Goal: Transaction & Acquisition: Purchase product/service

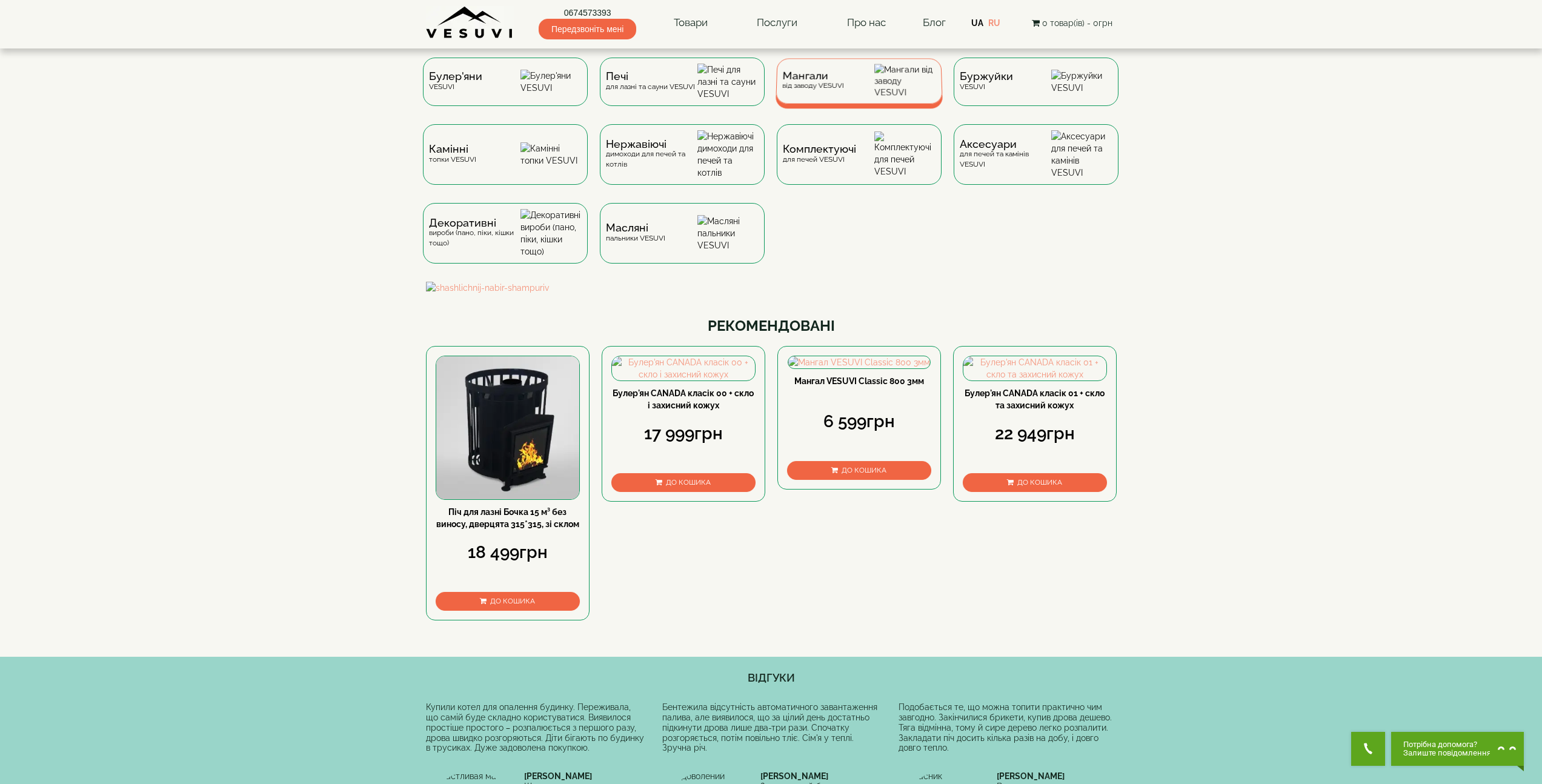
click at [887, 98] on img at bounding box center [905, 81] width 62 height 34
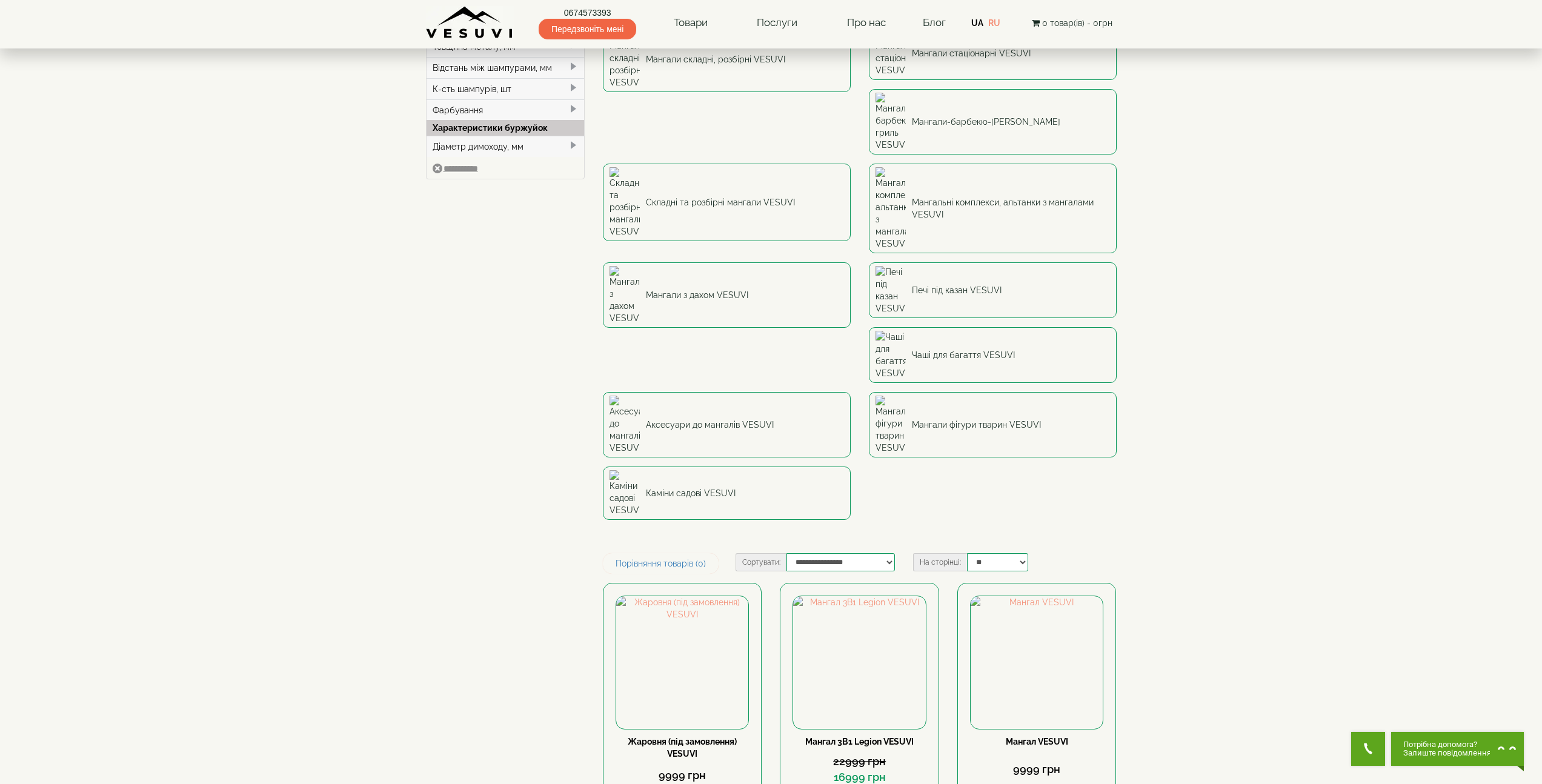
scroll to position [125, 0]
click at [831, 551] on select "**********" at bounding box center [840, 560] width 108 height 18
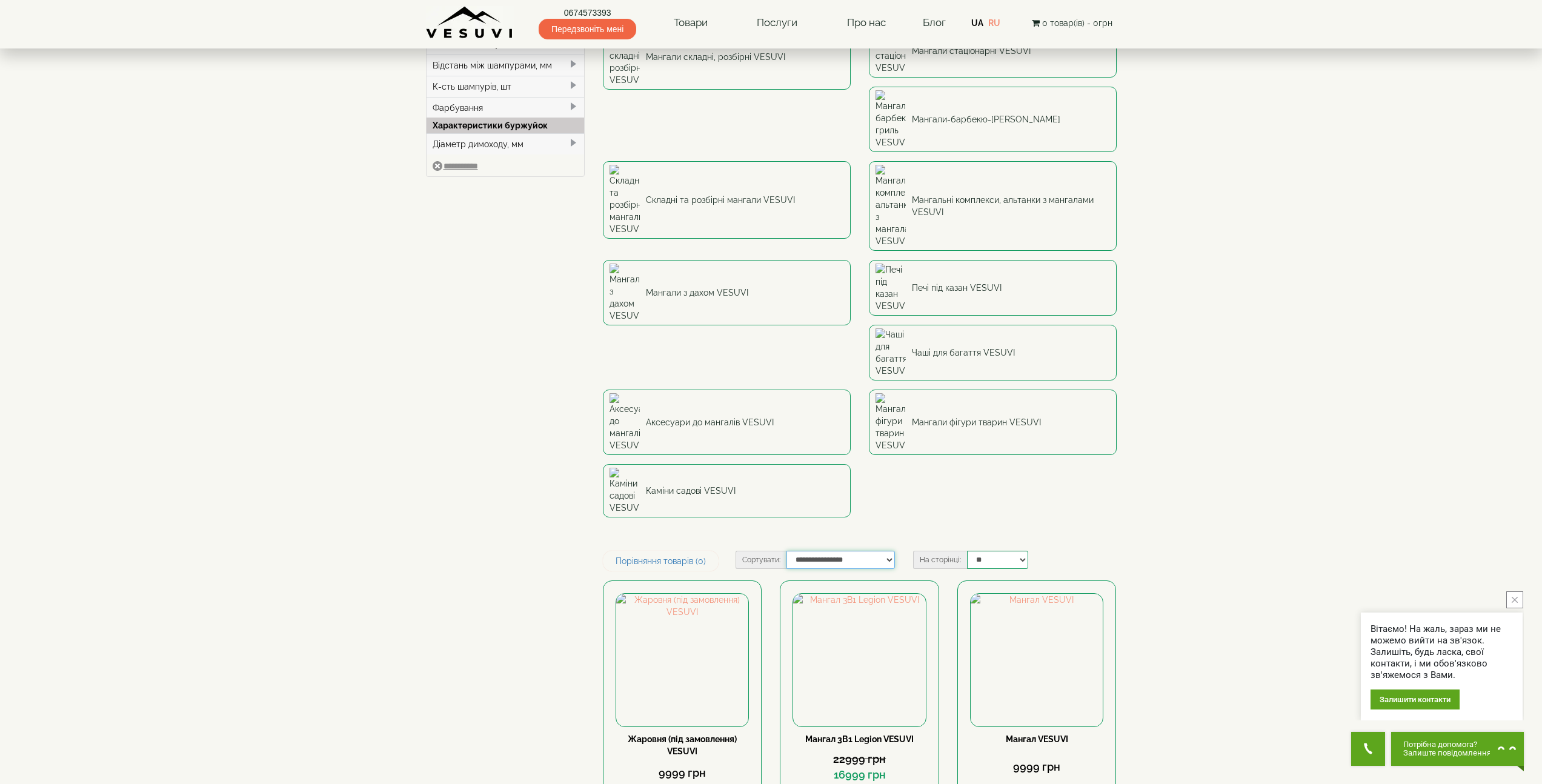
select select "**********"
click at [786, 551] on select "**********" at bounding box center [840, 560] width 108 height 18
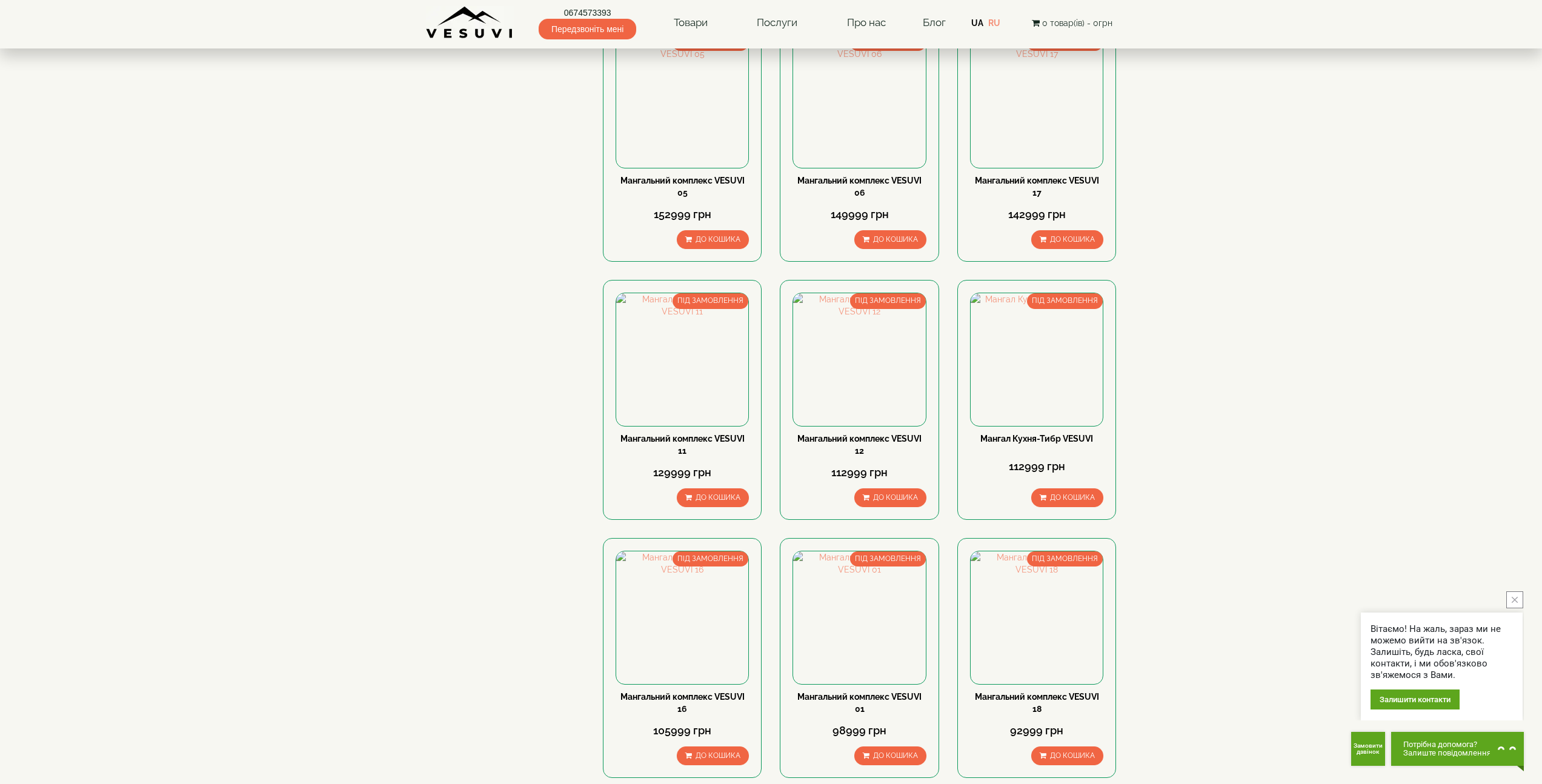
scroll to position [1070, 0]
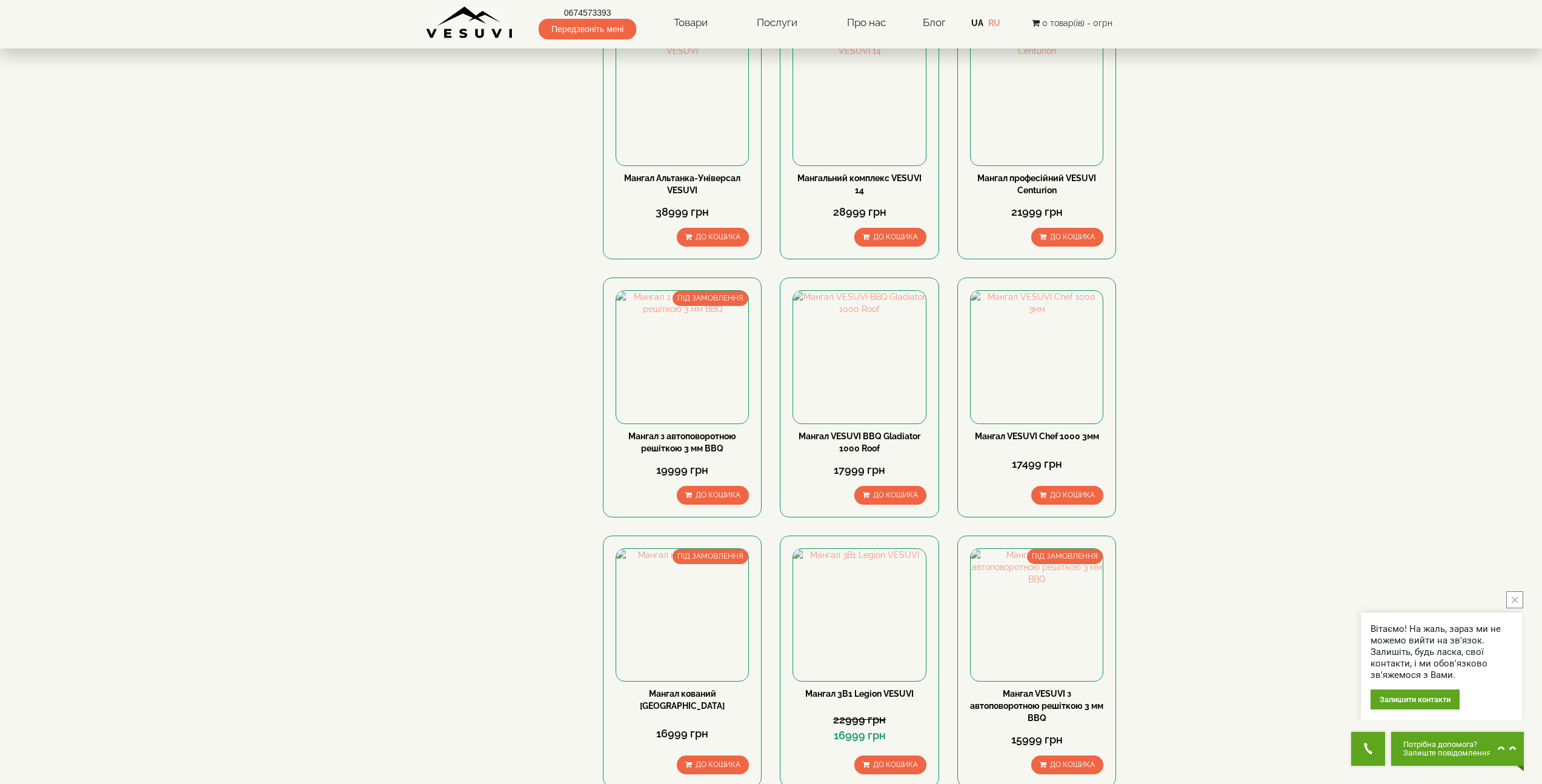
scroll to position [1257, 0]
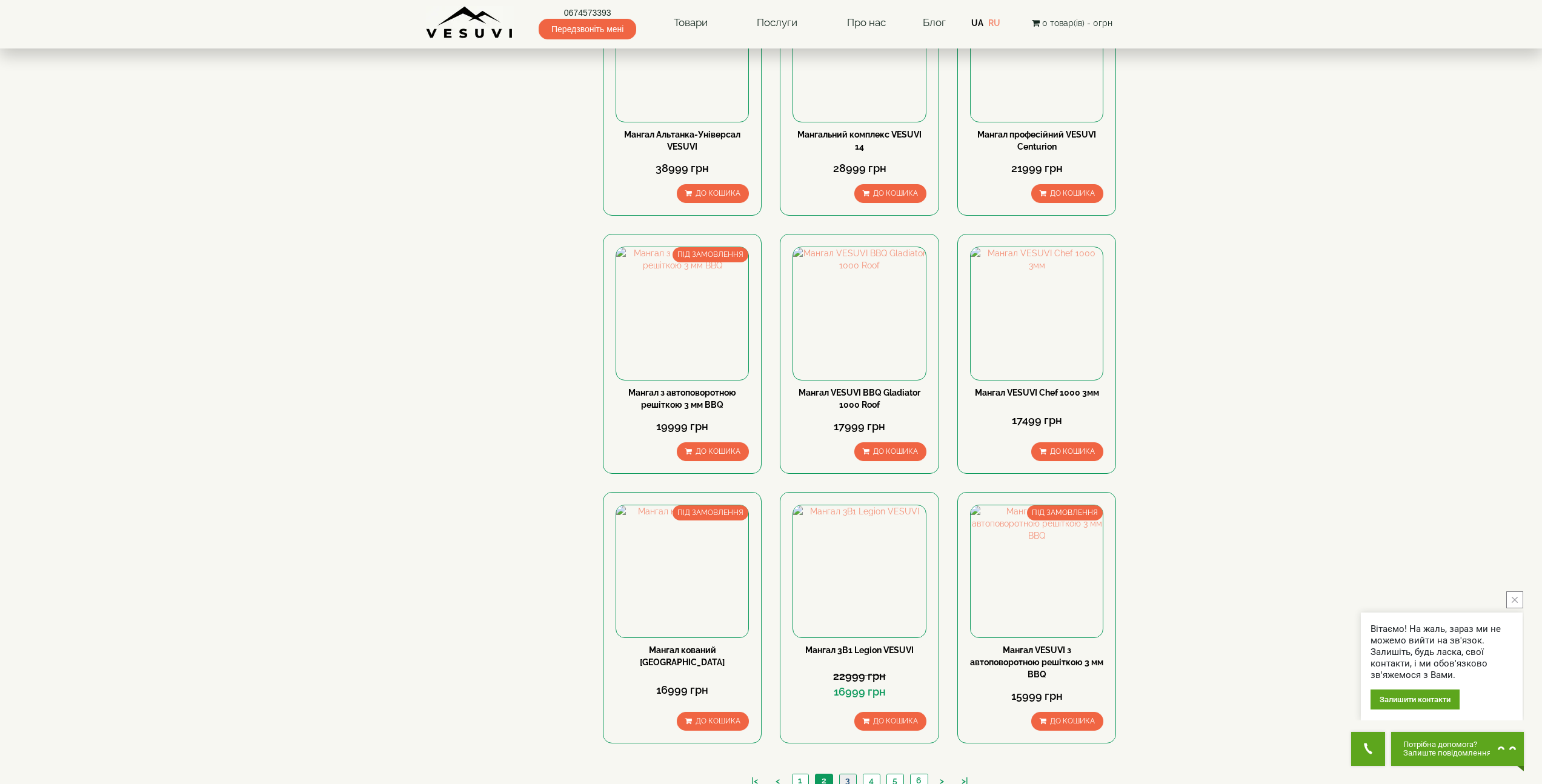
click at [844, 774] on link "3" at bounding box center [847, 780] width 17 height 12
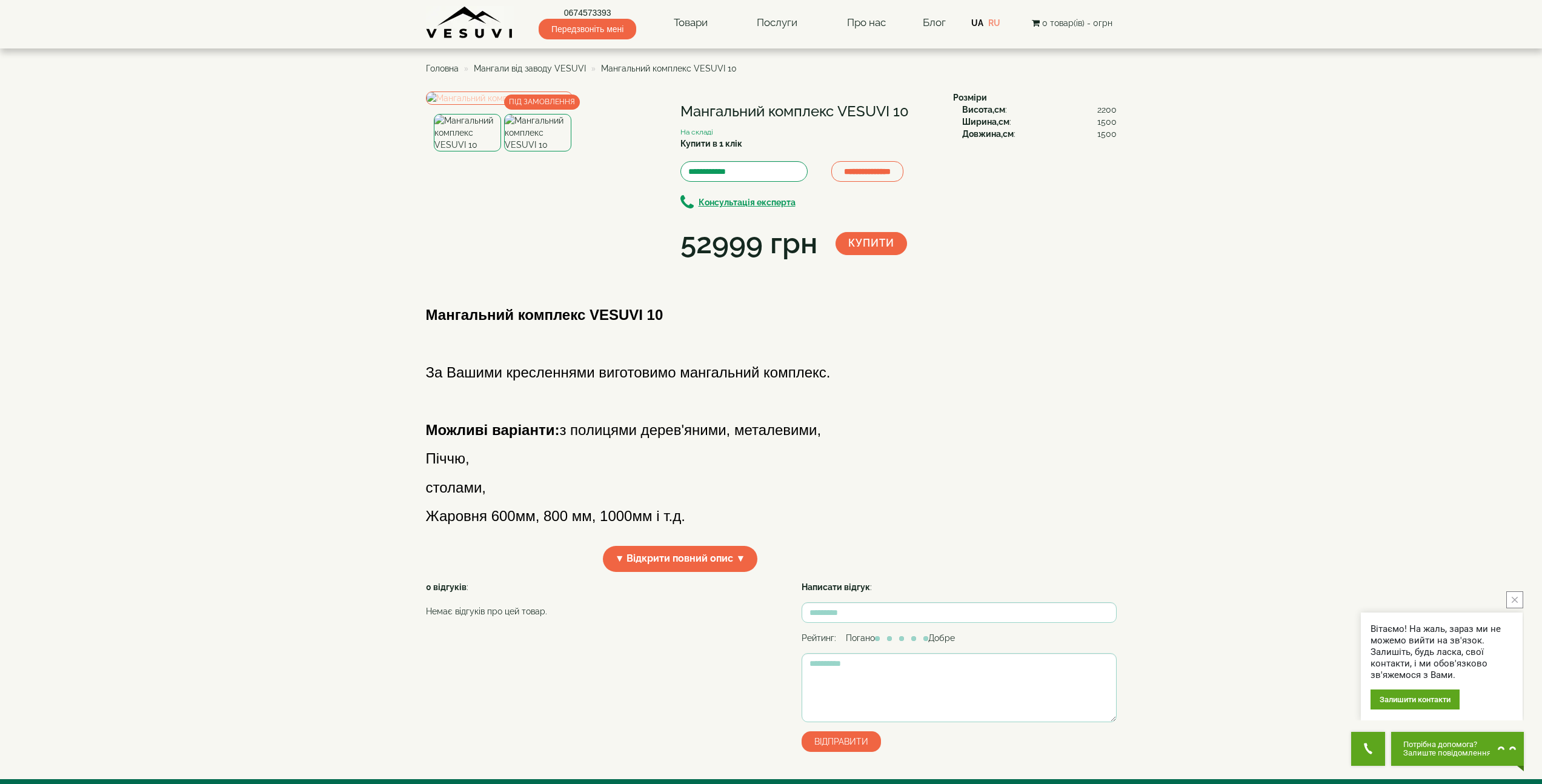
click at [537, 105] on img at bounding box center [499, 98] width 147 height 13
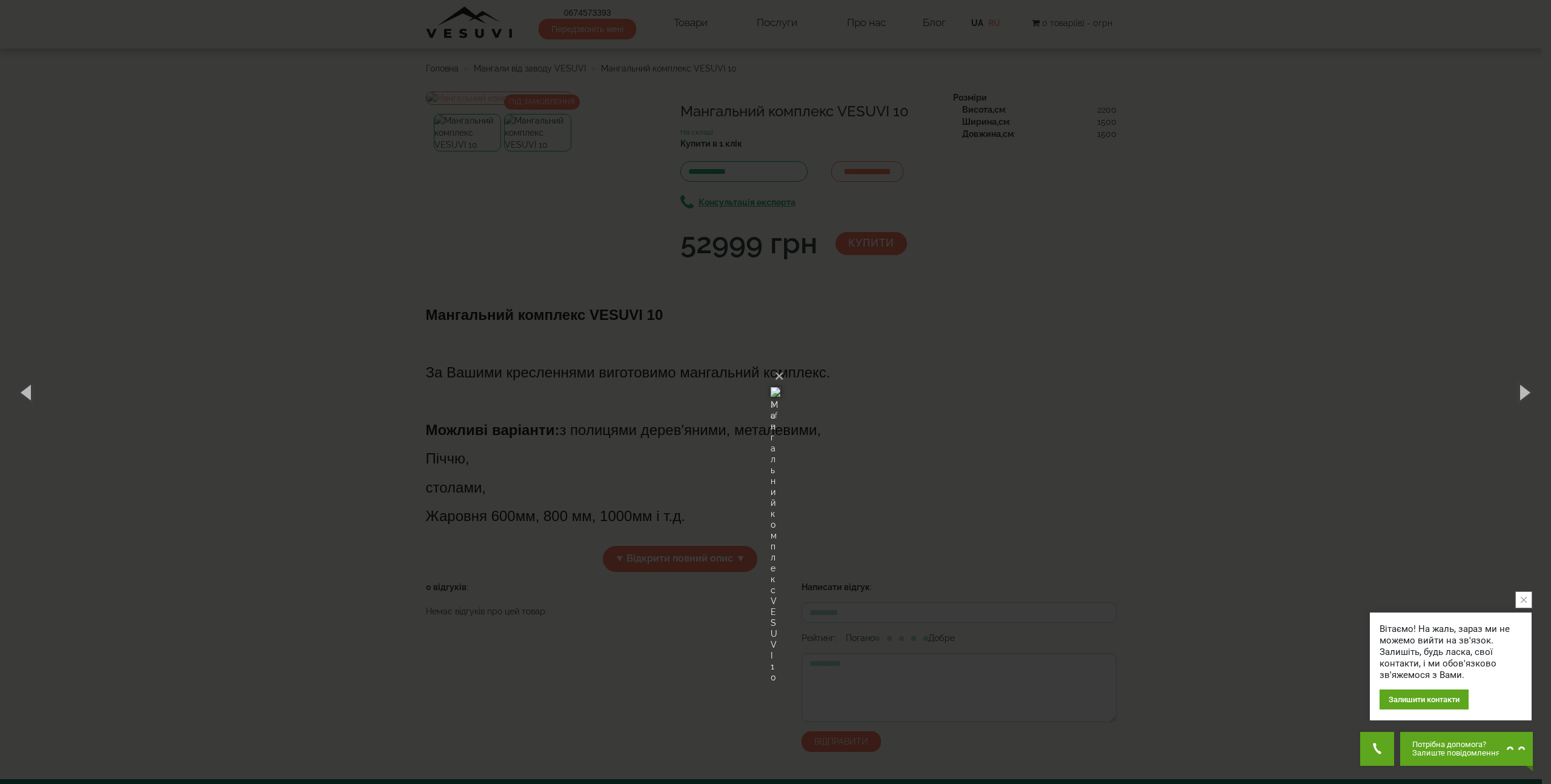
click at [1447, 373] on div "× Мангальний комплекс VESUVI 10 2 of 2 Loading..." at bounding box center [776, 392] width 1551 height 784
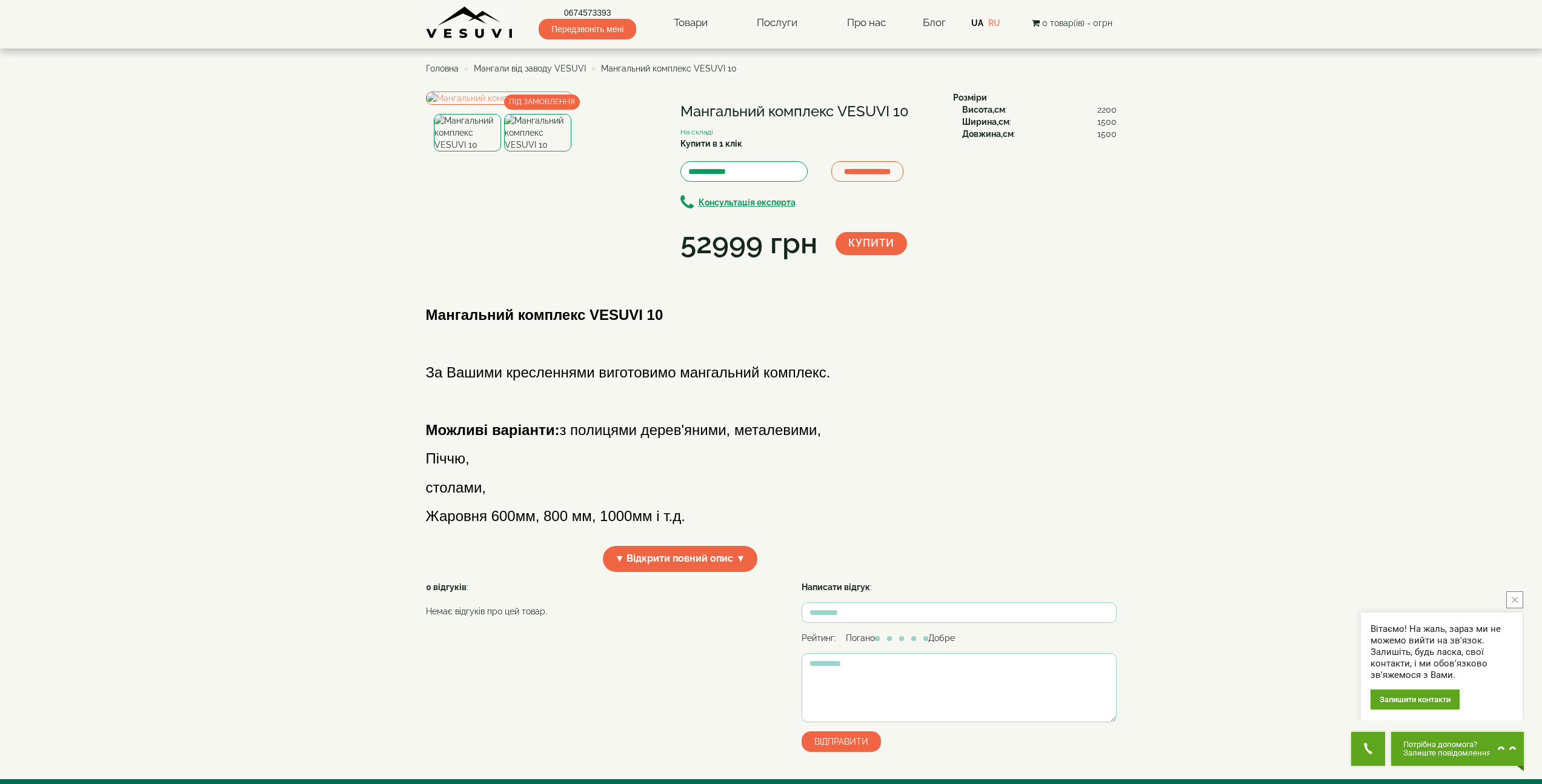
click at [552, 151] on img at bounding box center [538, 132] width 67 height 38
click at [541, 105] on img at bounding box center [499, 98] width 147 height 13
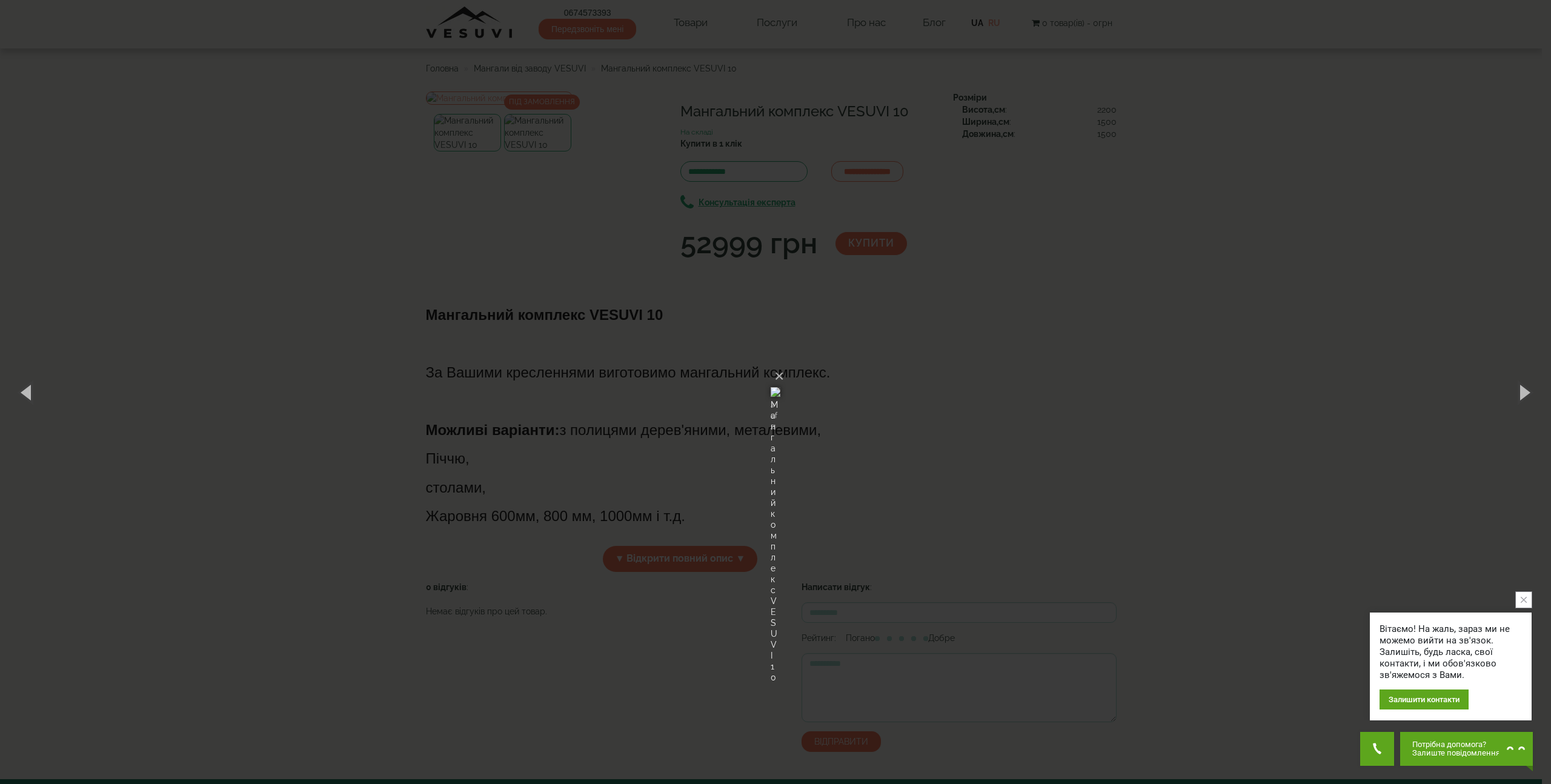
click at [1099, 424] on div "× Мангальний комплекс VESUVI 10 2 of 2 Loading..." at bounding box center [776, 392] width 1551 height 784
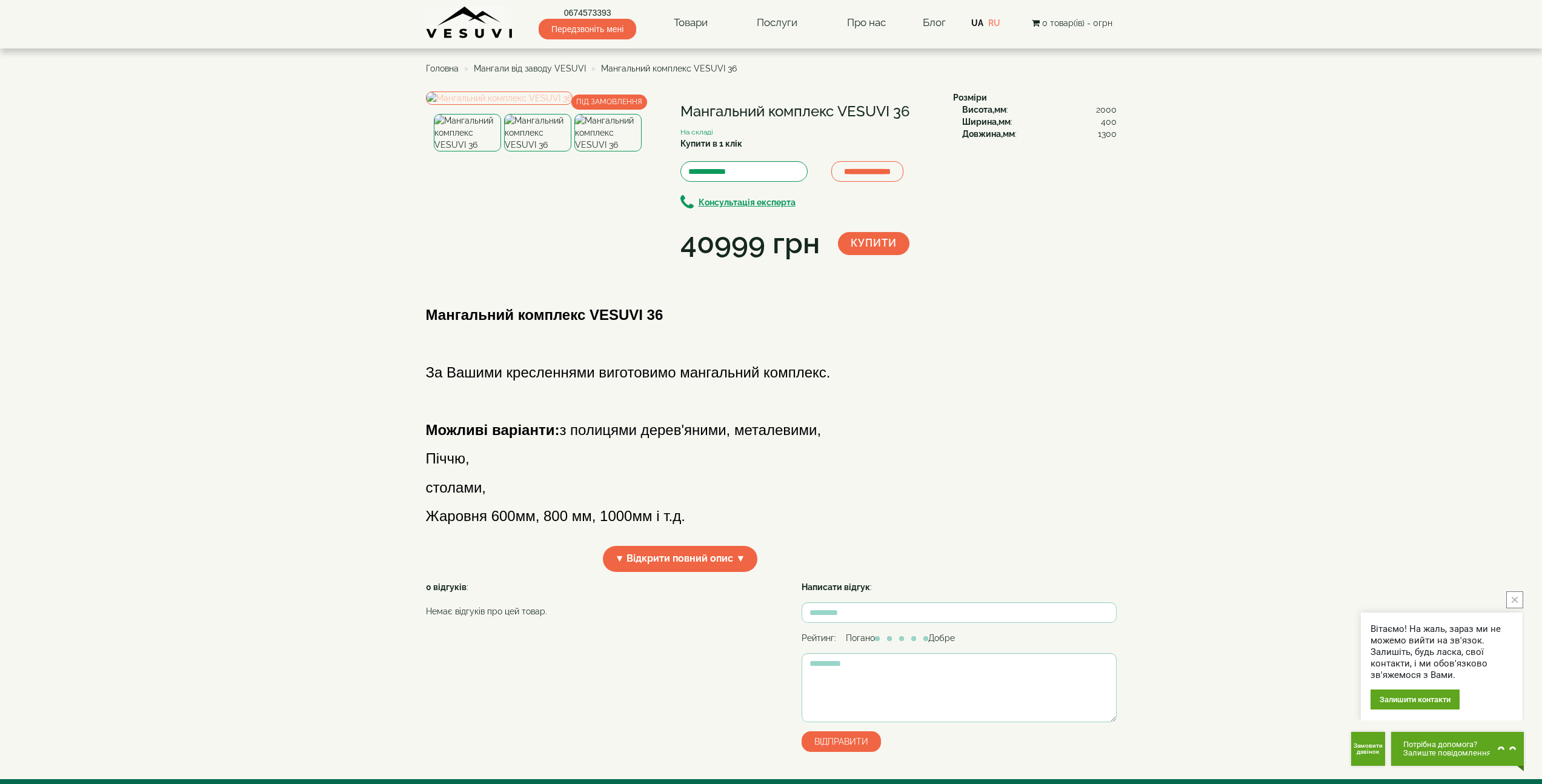
click at [535, 105] on img at bounding box center [499, 98] width 147 height 13
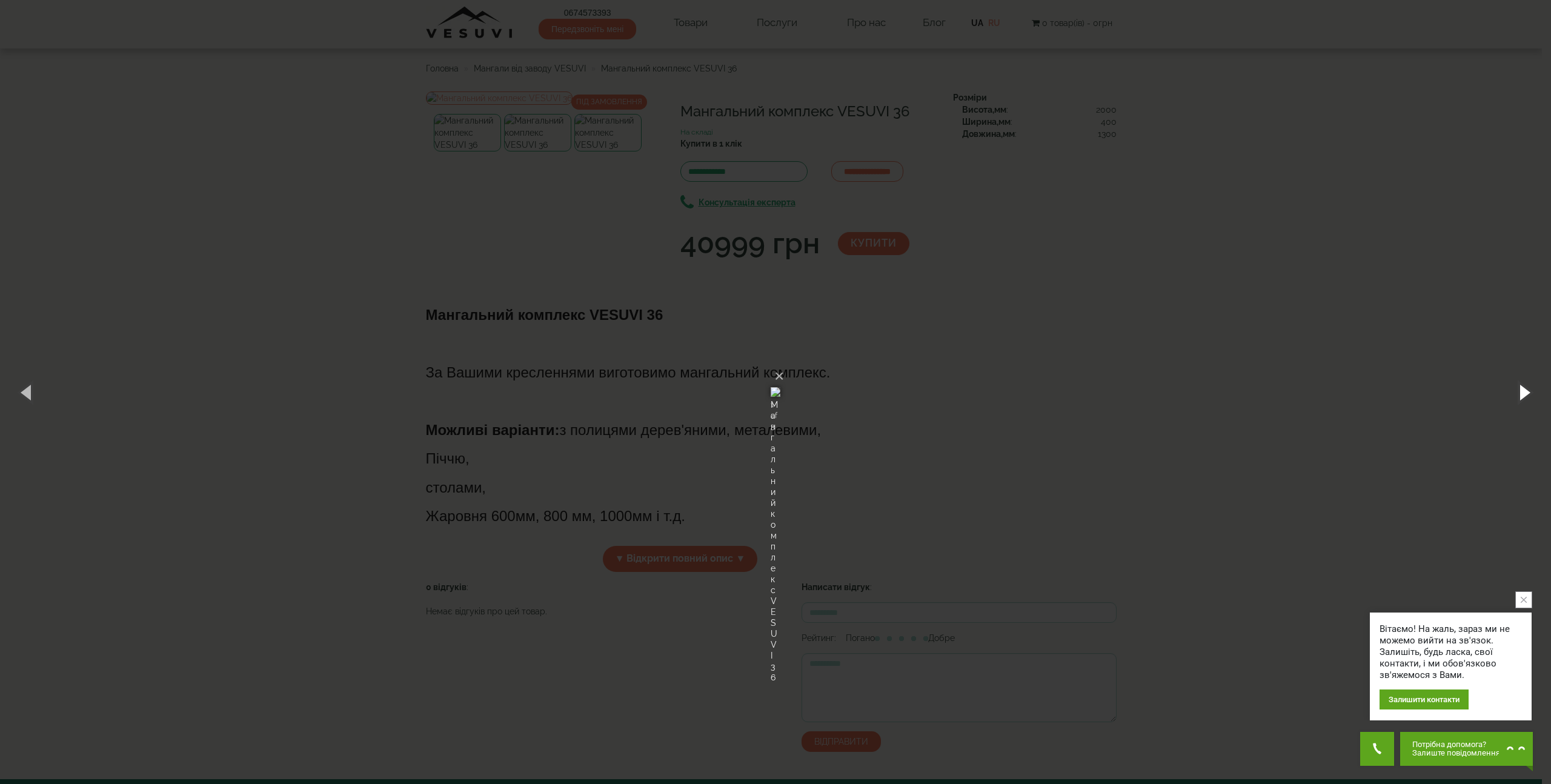
click at [1523, 395] on button "button" at bounding box center [1524, 392] width 55 height 67
click at [1272, 347] on div "× Мангальний комплекс VESUVI 36 3 of 3 Loading..." at bounding box center [776, 392] width 1551 height 784
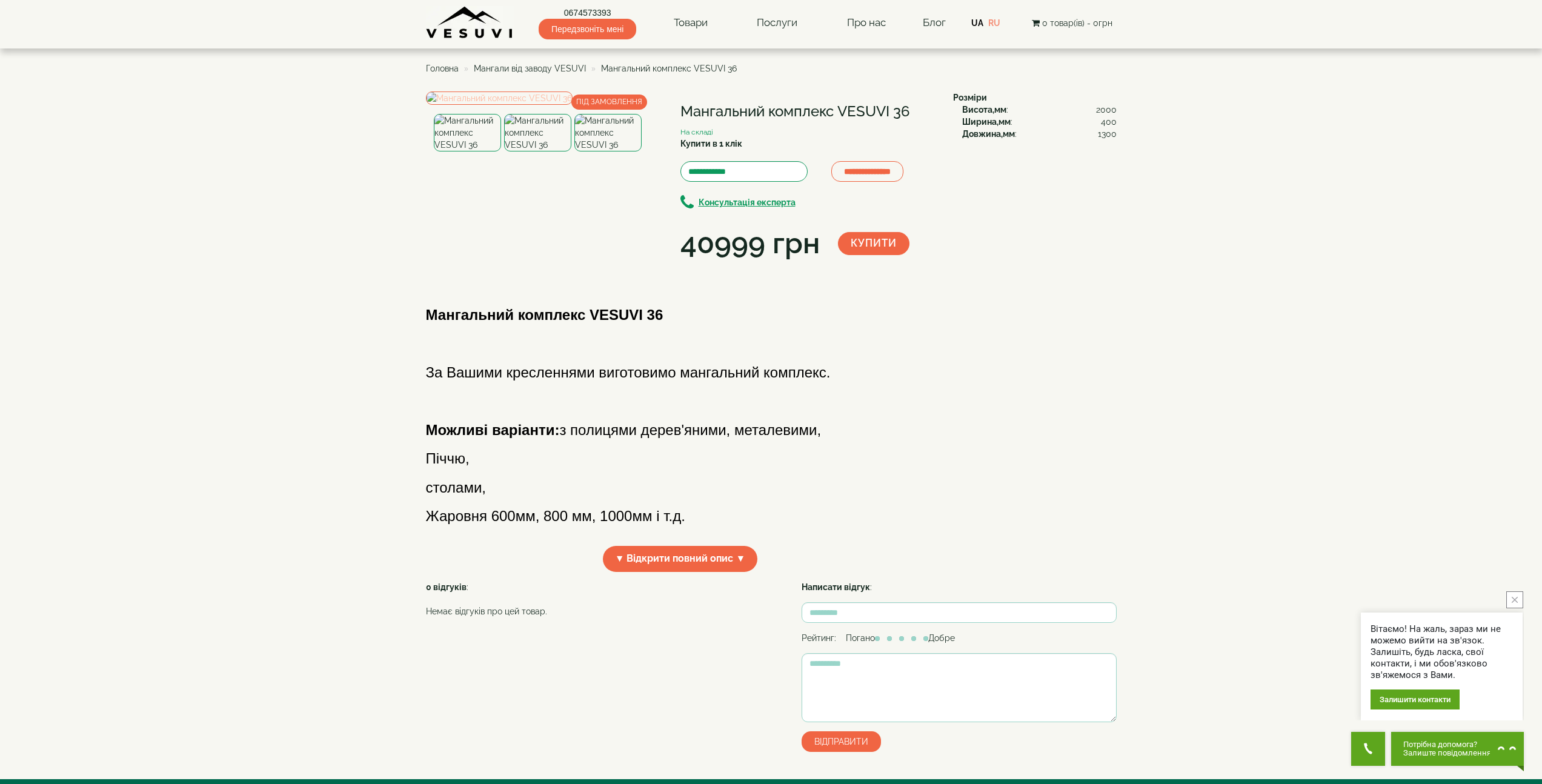
click at [572, 105] on img at bounding box center [499, 98] width 147 height 13
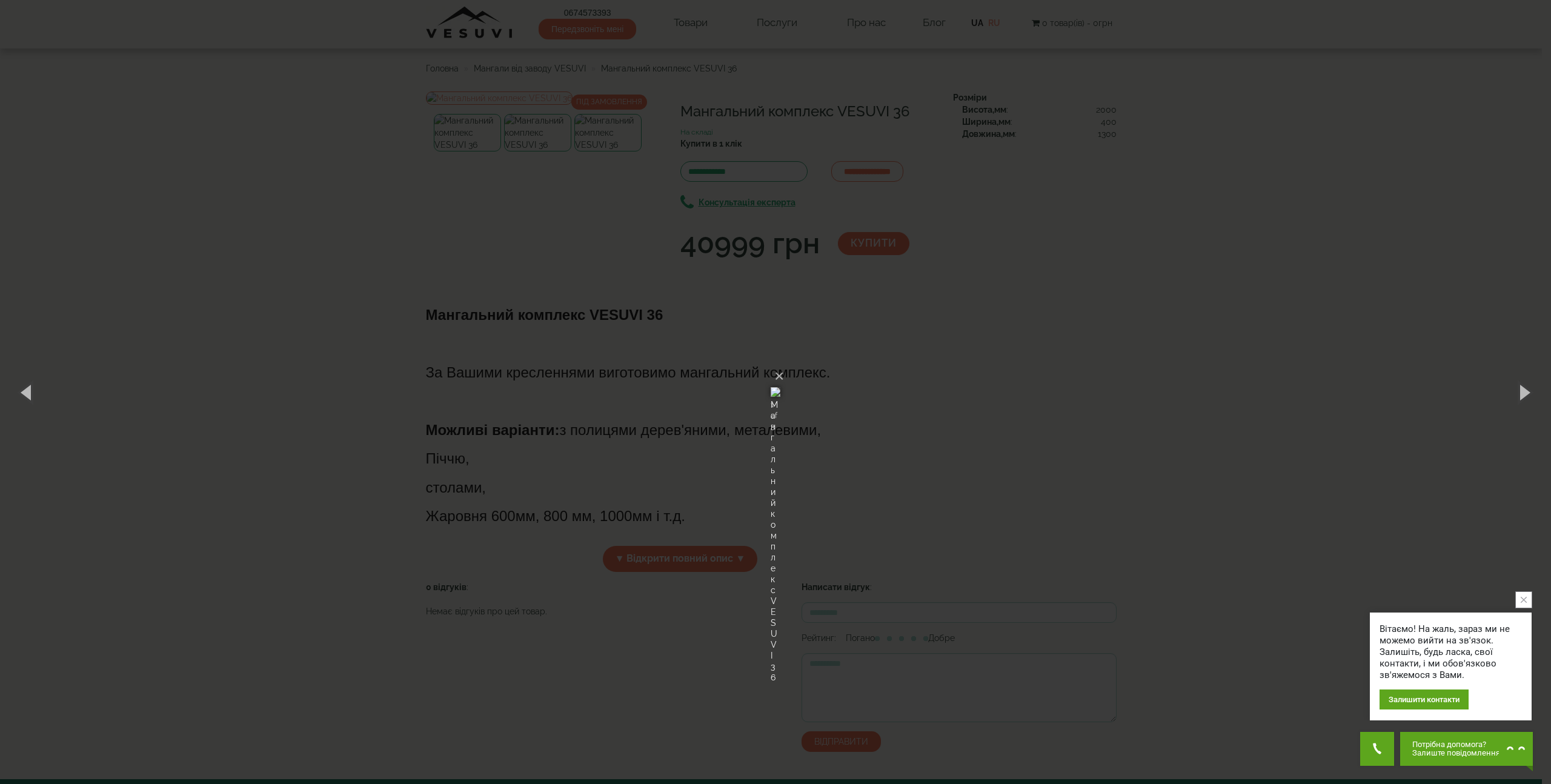
click at [1176, 359] on div "× Мангальний комплекс VESUVI 36 1 of 3 Loading..." at bounding box center [776, 392] width 1551 height 784
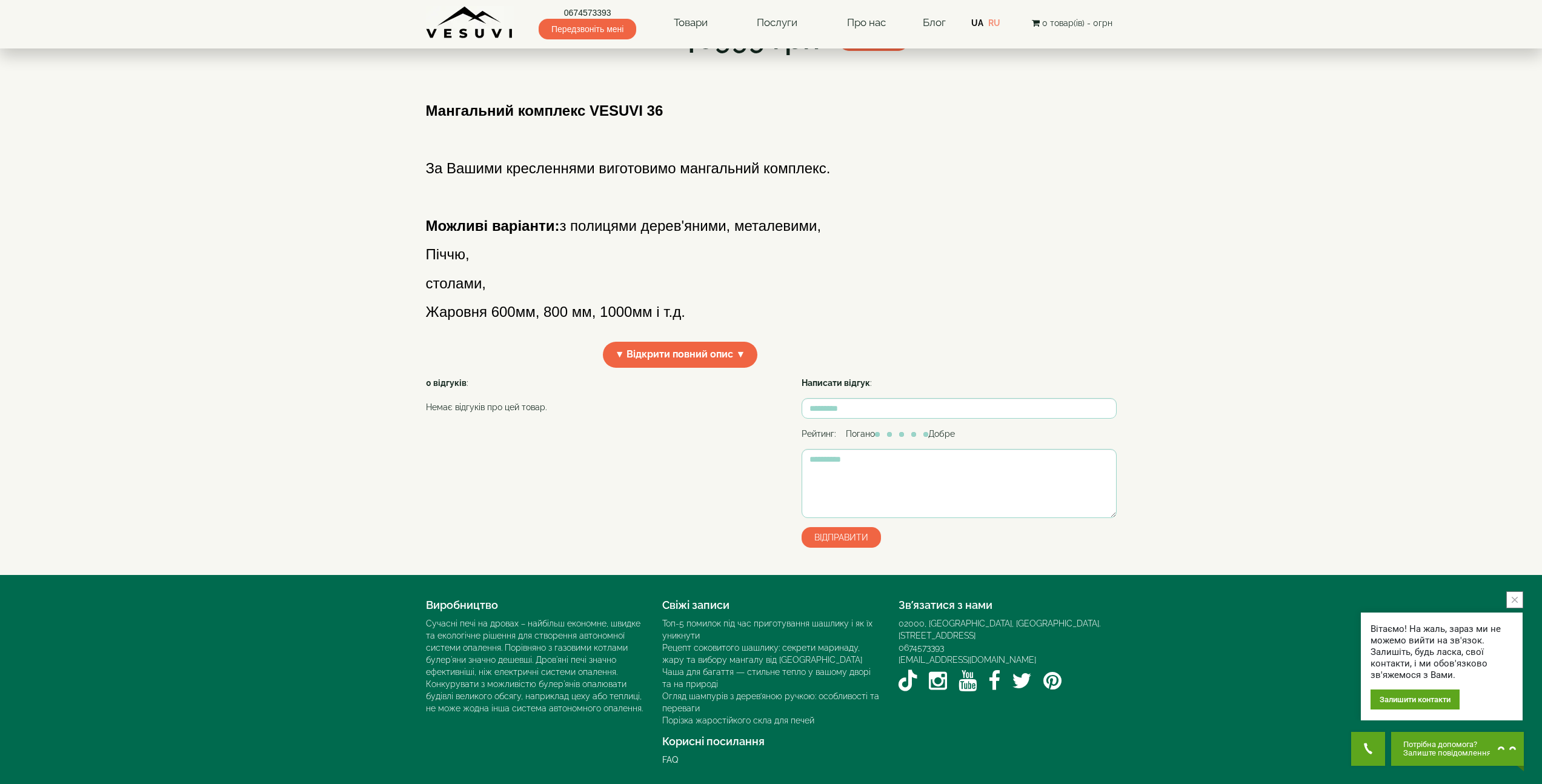
scroll to position [330, 0]
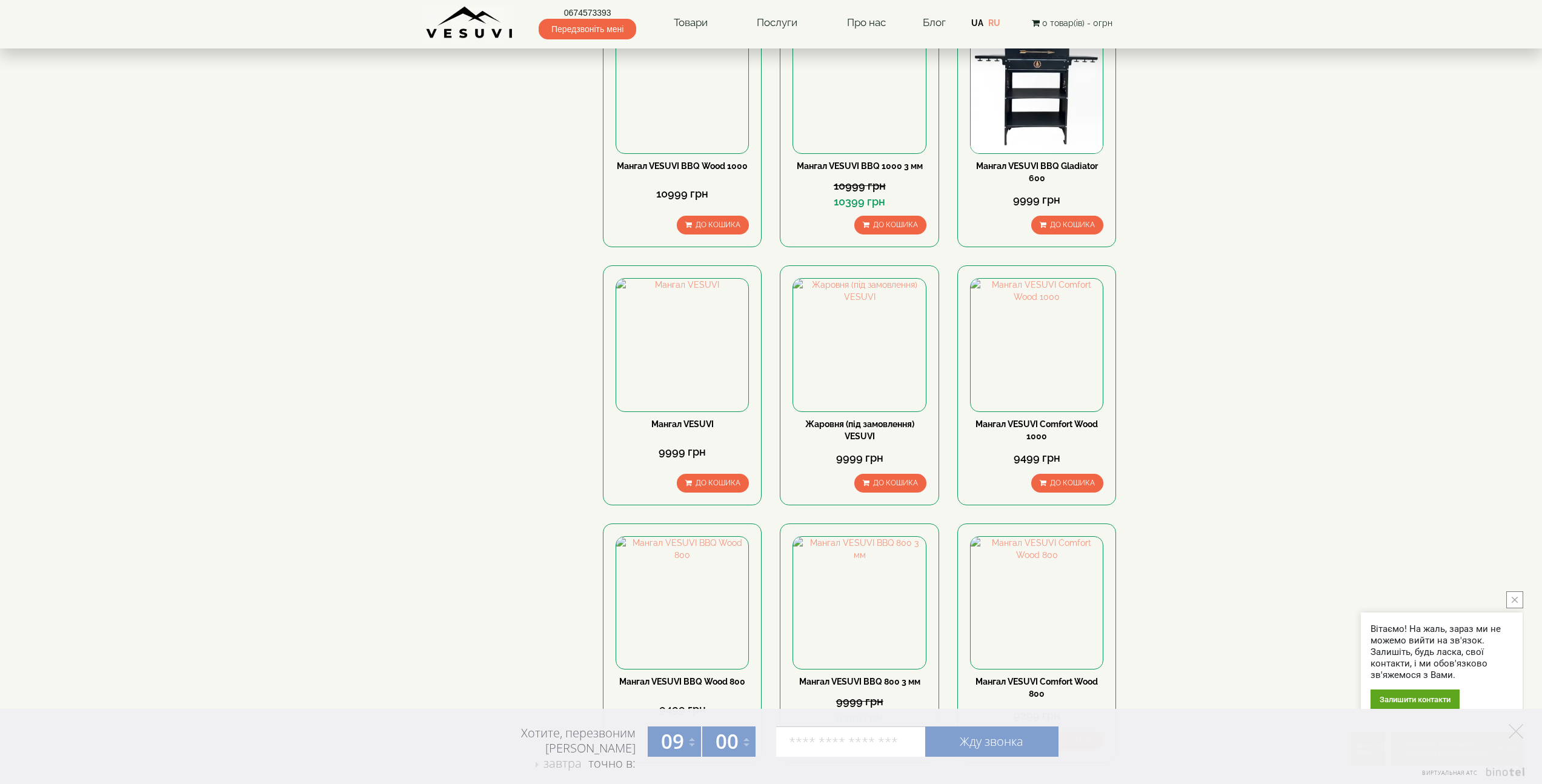
scroll to position [1238, 0]
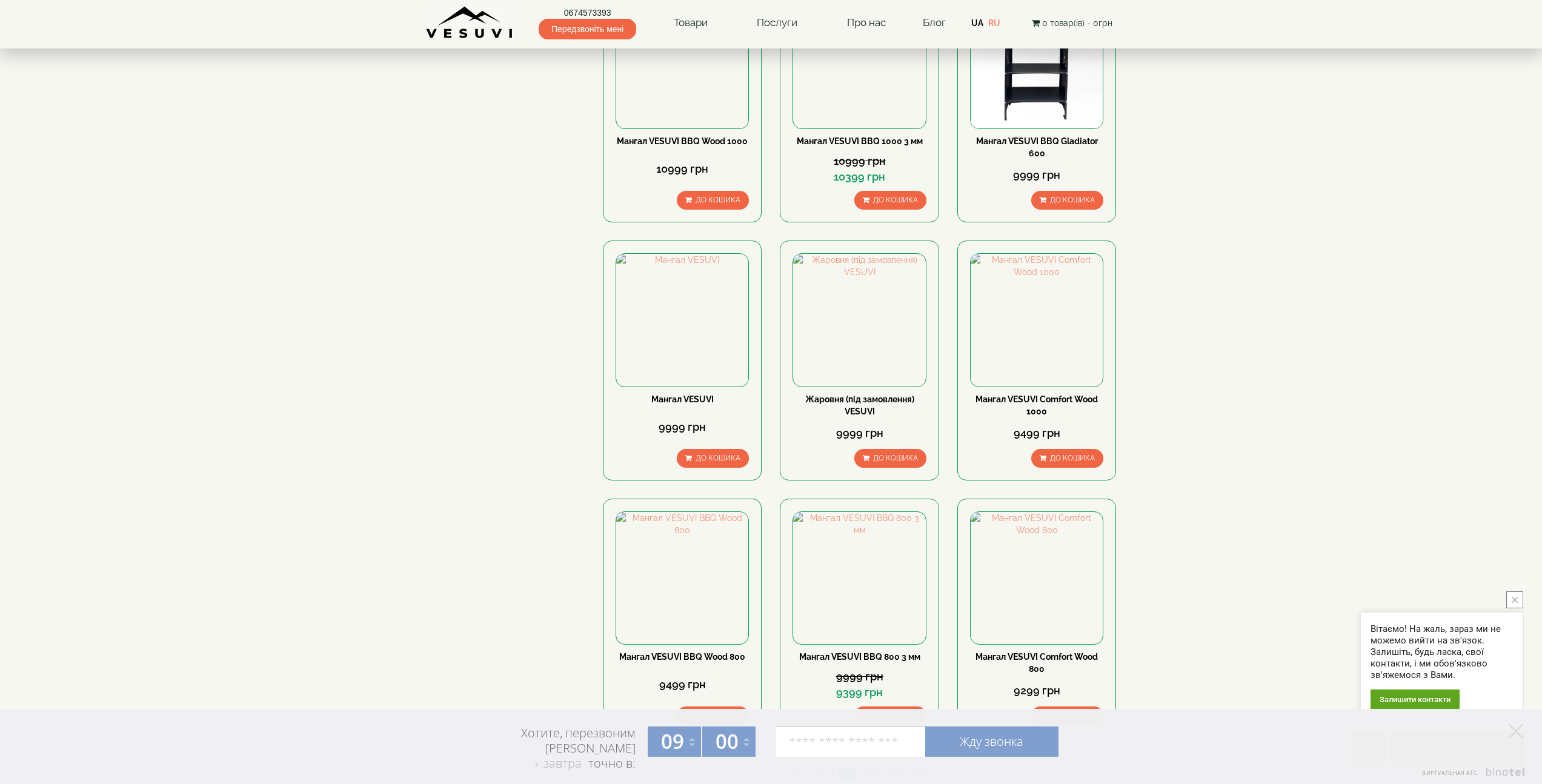
click at [870, 768] on link "4" at bounding box center [870, 774] width 17 height 12
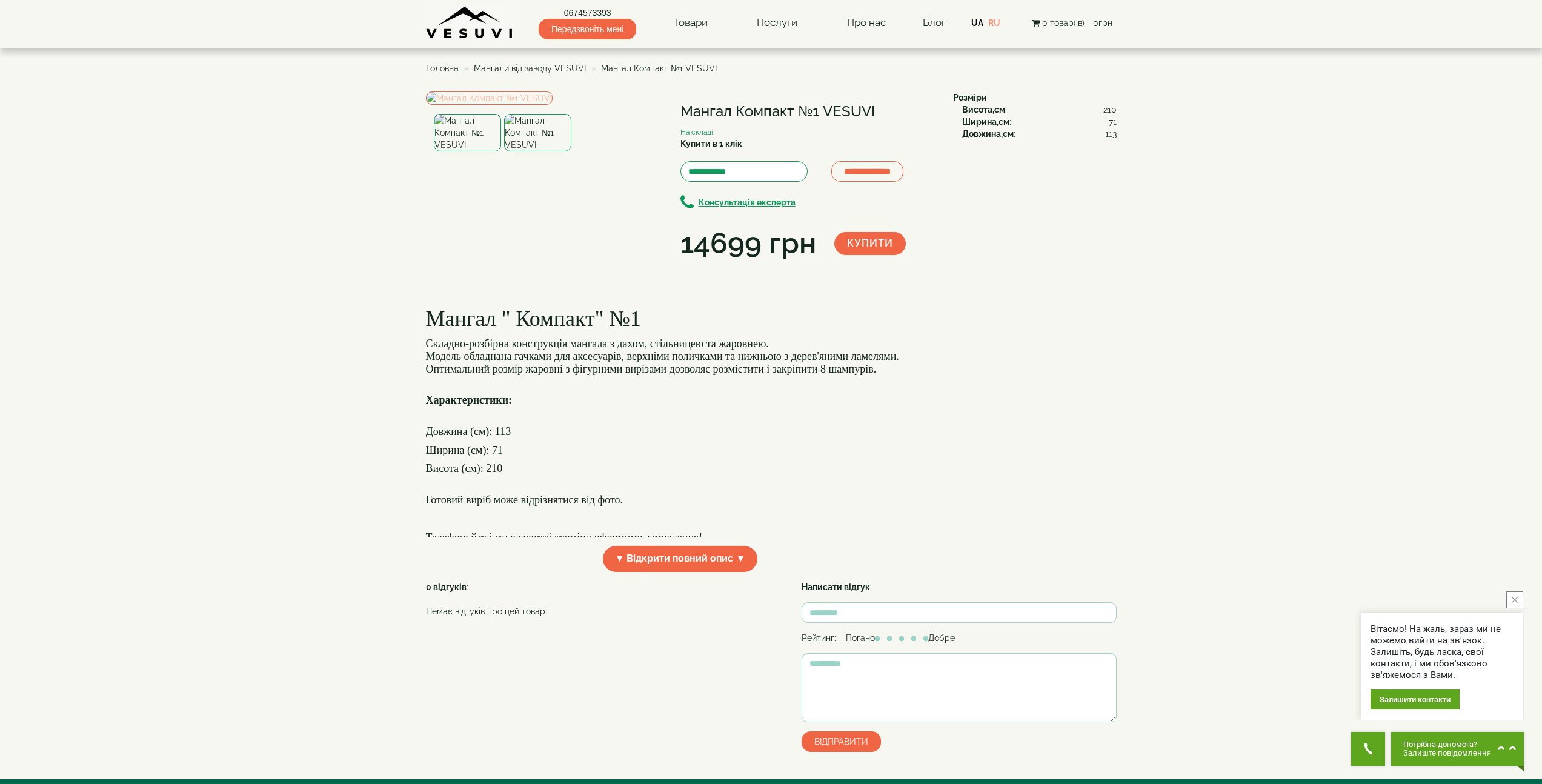
click at [544, 105] on img at bounding box center [489, 98] width 127 height 13
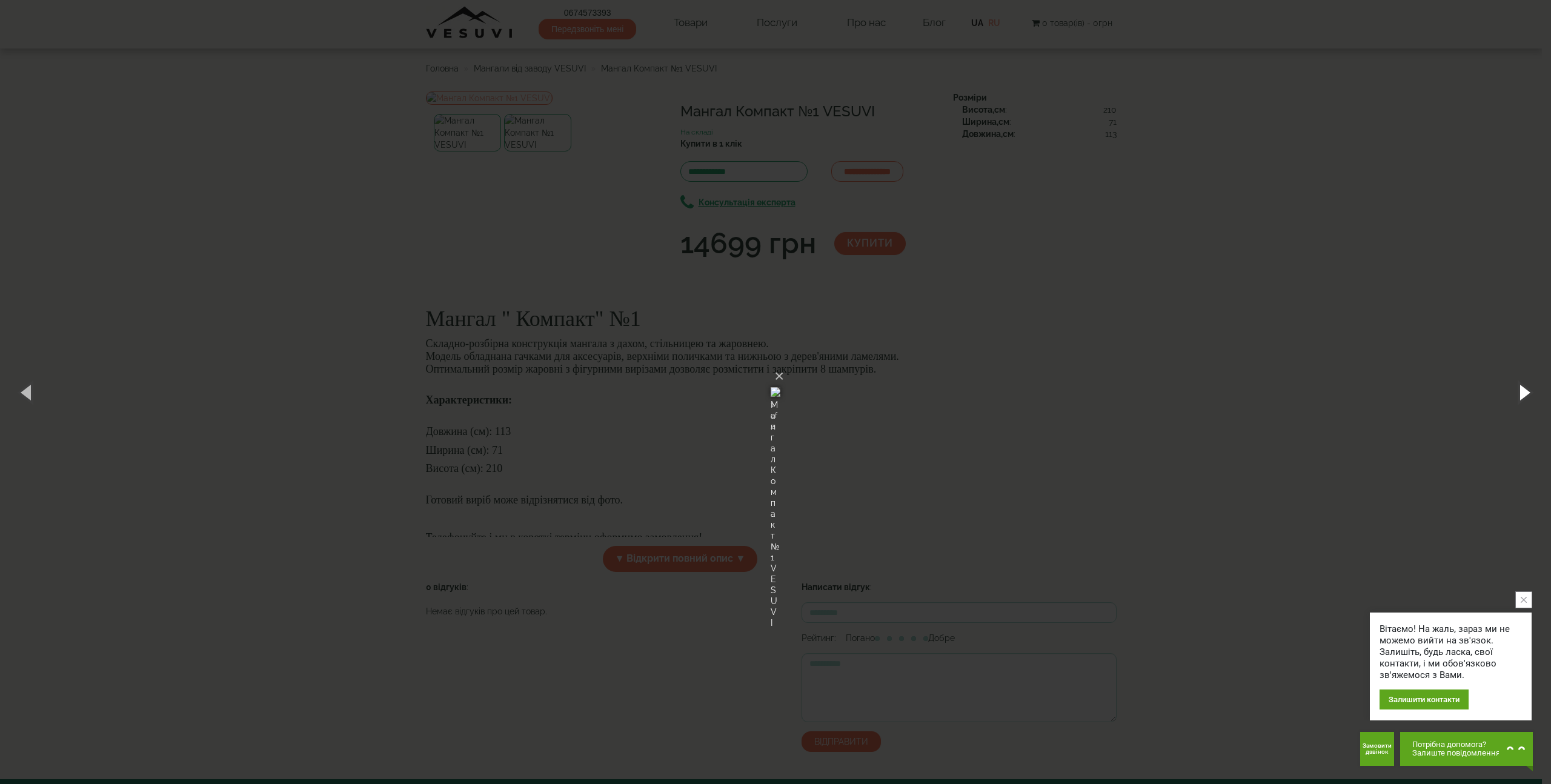
click at [1518, 391] on button "button" at bounding box center [1524, 392] width 55 height 67
click at [1192, 291] on div "× Мангал Компакт №1 VESUVI 2 of 2 Loading..." at bounding box center [776, 392] width 1551 height 784
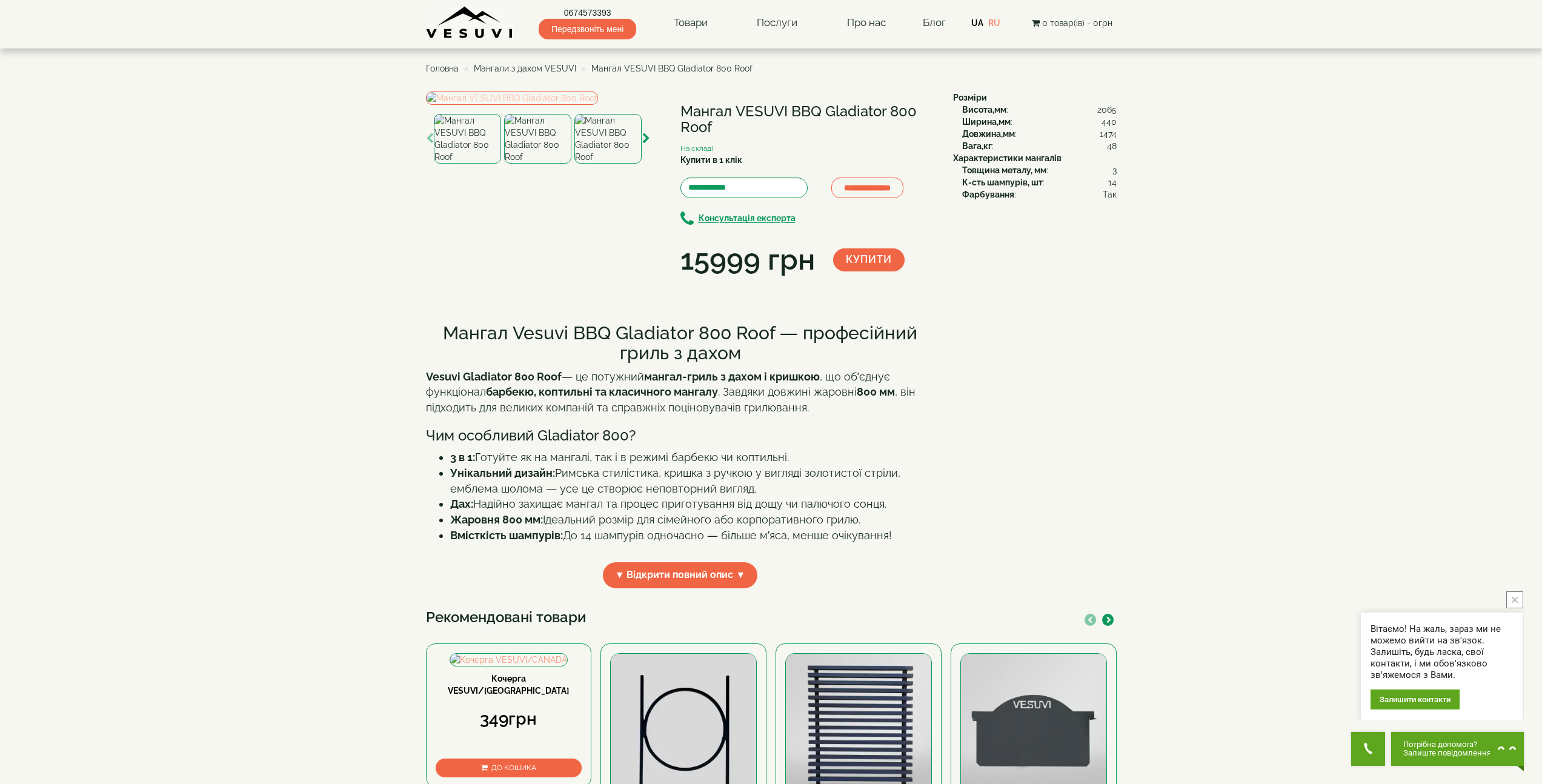
click at [549, 105] on img at bounding box center [511, 98] width 172 height 13
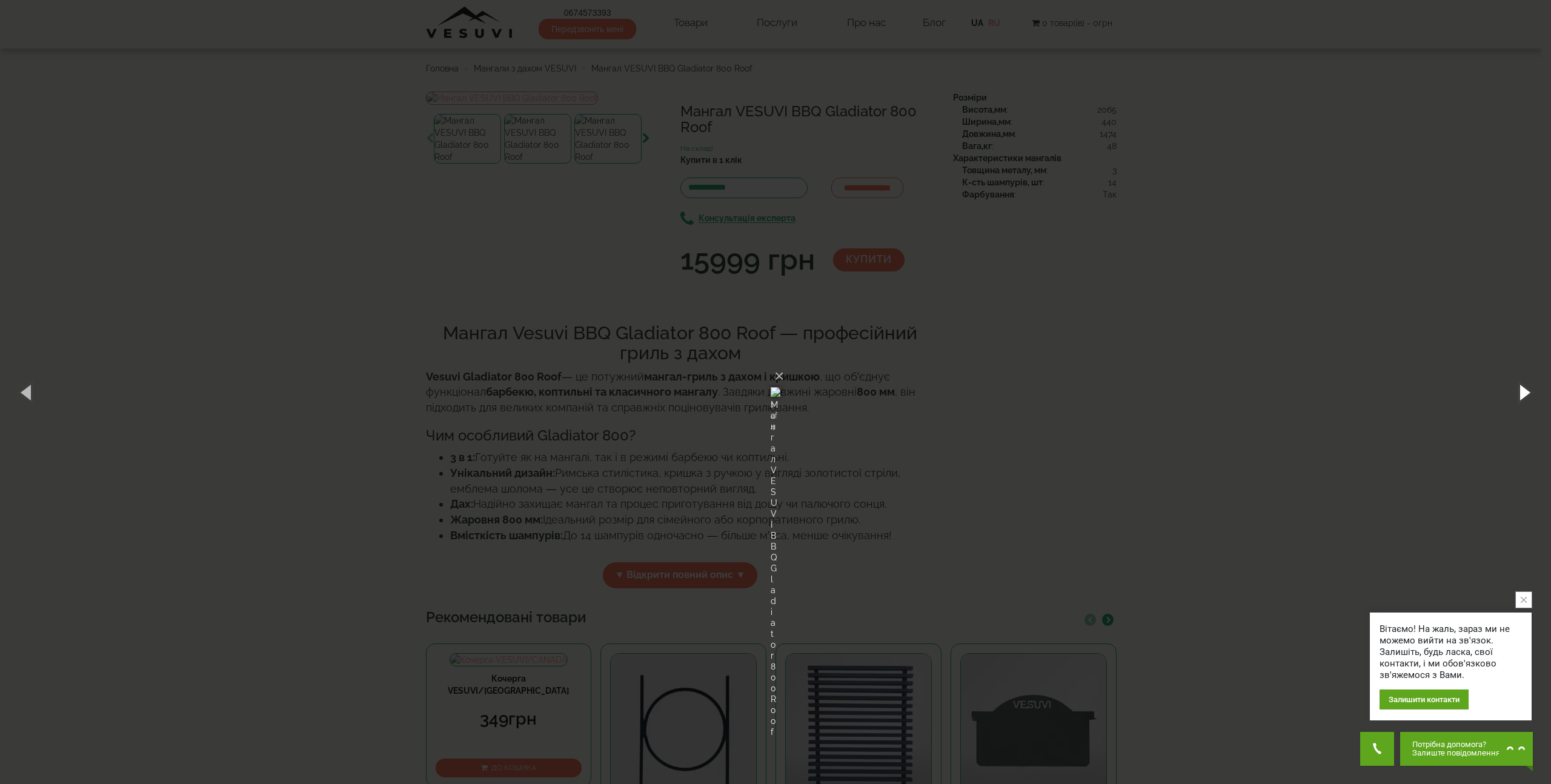
click at [1523, 395] on button "button" at bounding box center [1524, 392] width 55 height 67
click at [1519, 392] on button "button" at bounding box center [1524, 392] width 55 height 67
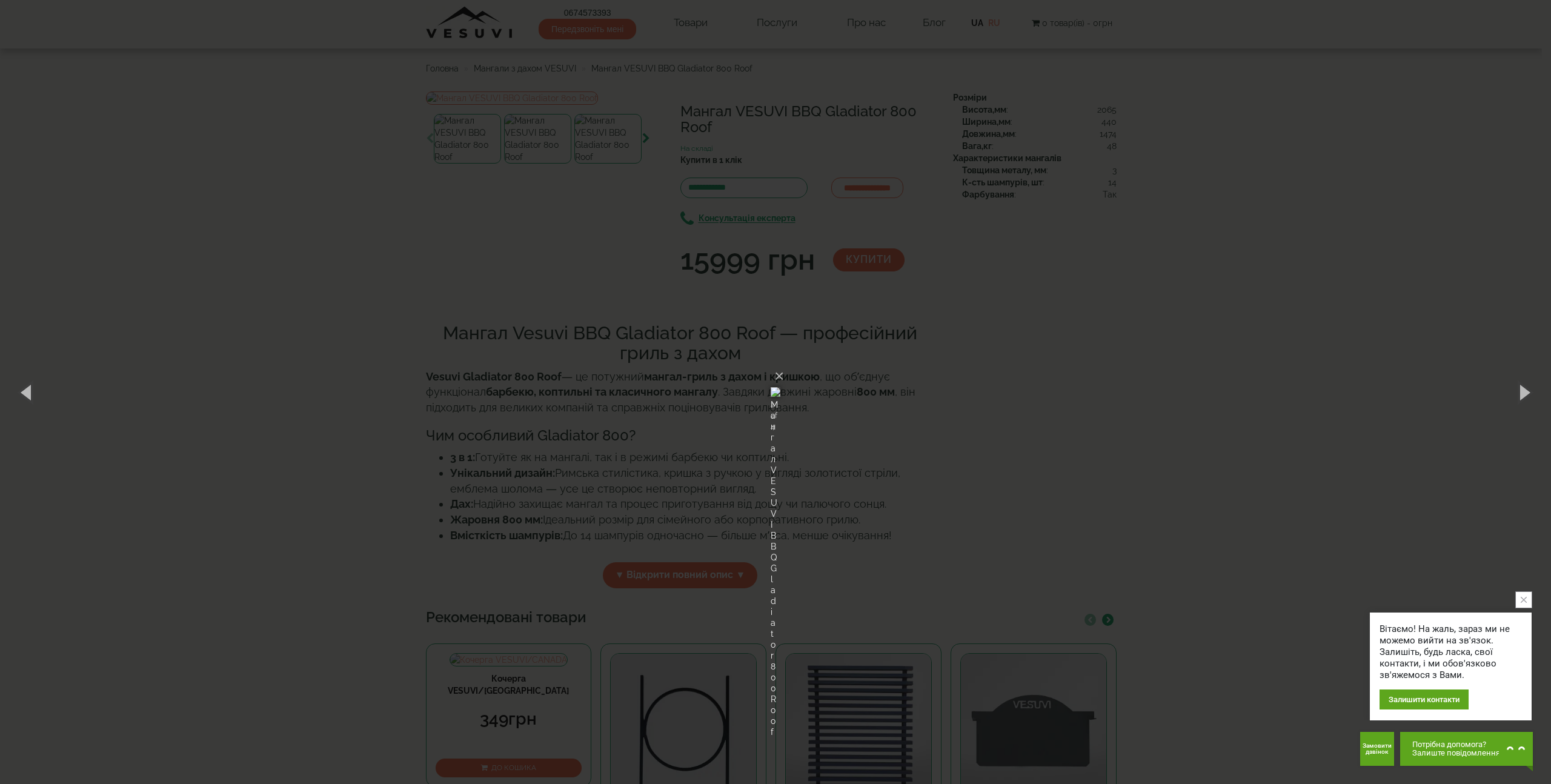
click at [1225, 348] on div "× Мангал VESUVI BBQ Gladiator 800 Roof 2 of 4 Loading..." at bounding box center [776, 392] width 1551 height 784
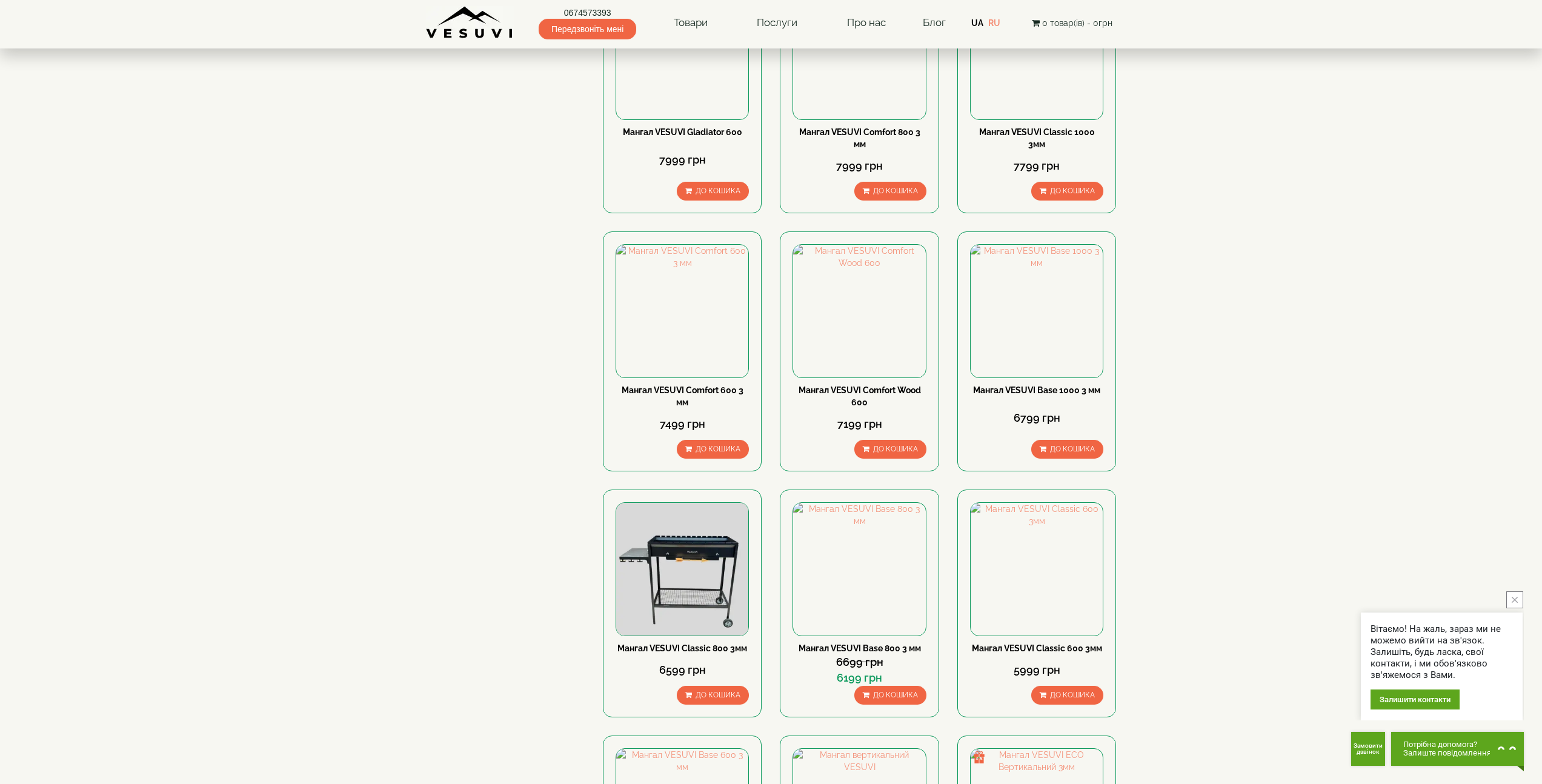
scroll to position [1227, 0]
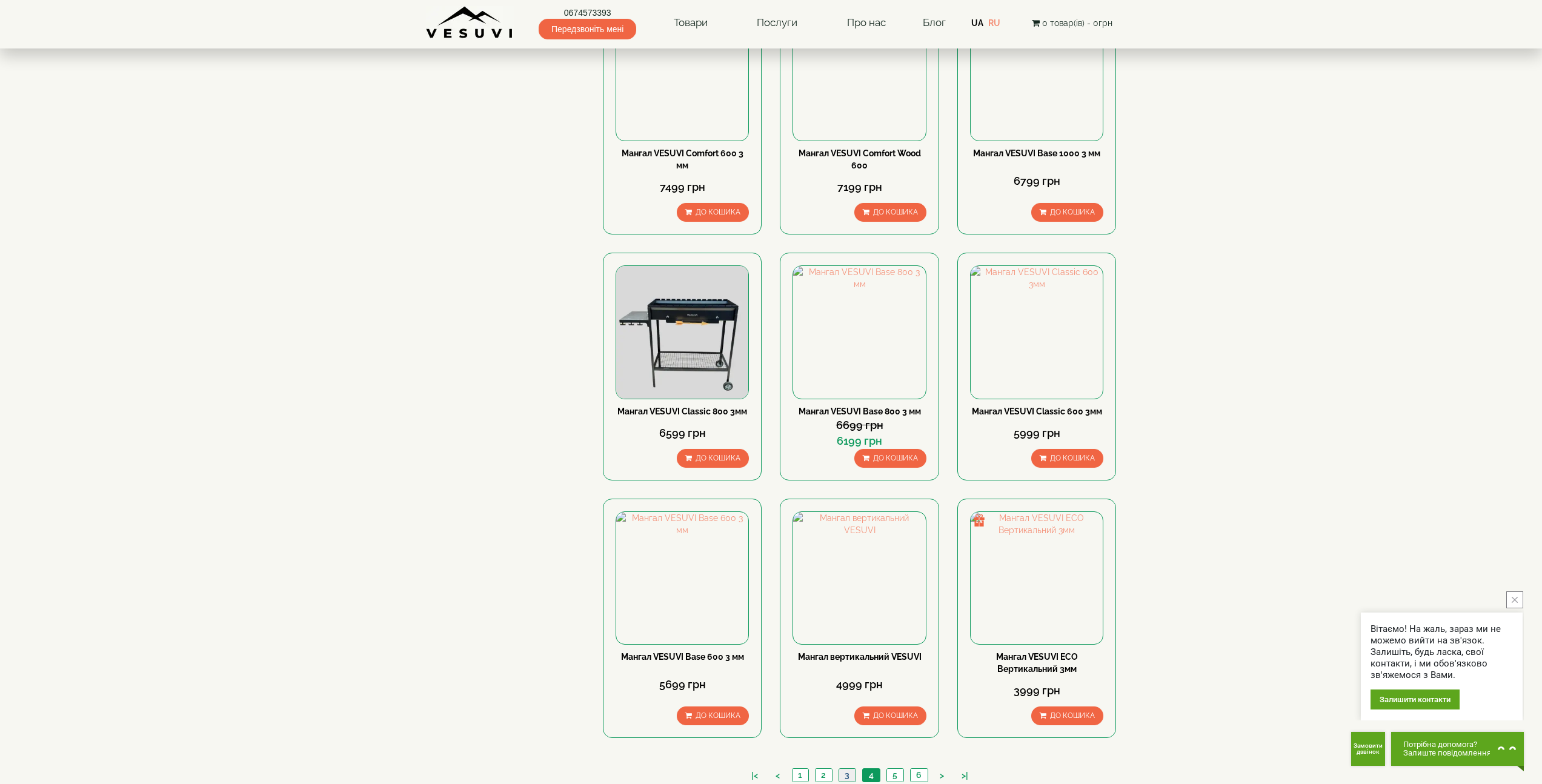
click at [850, 768] on link "3" at bounding box center [846, 774] width 17 height 12
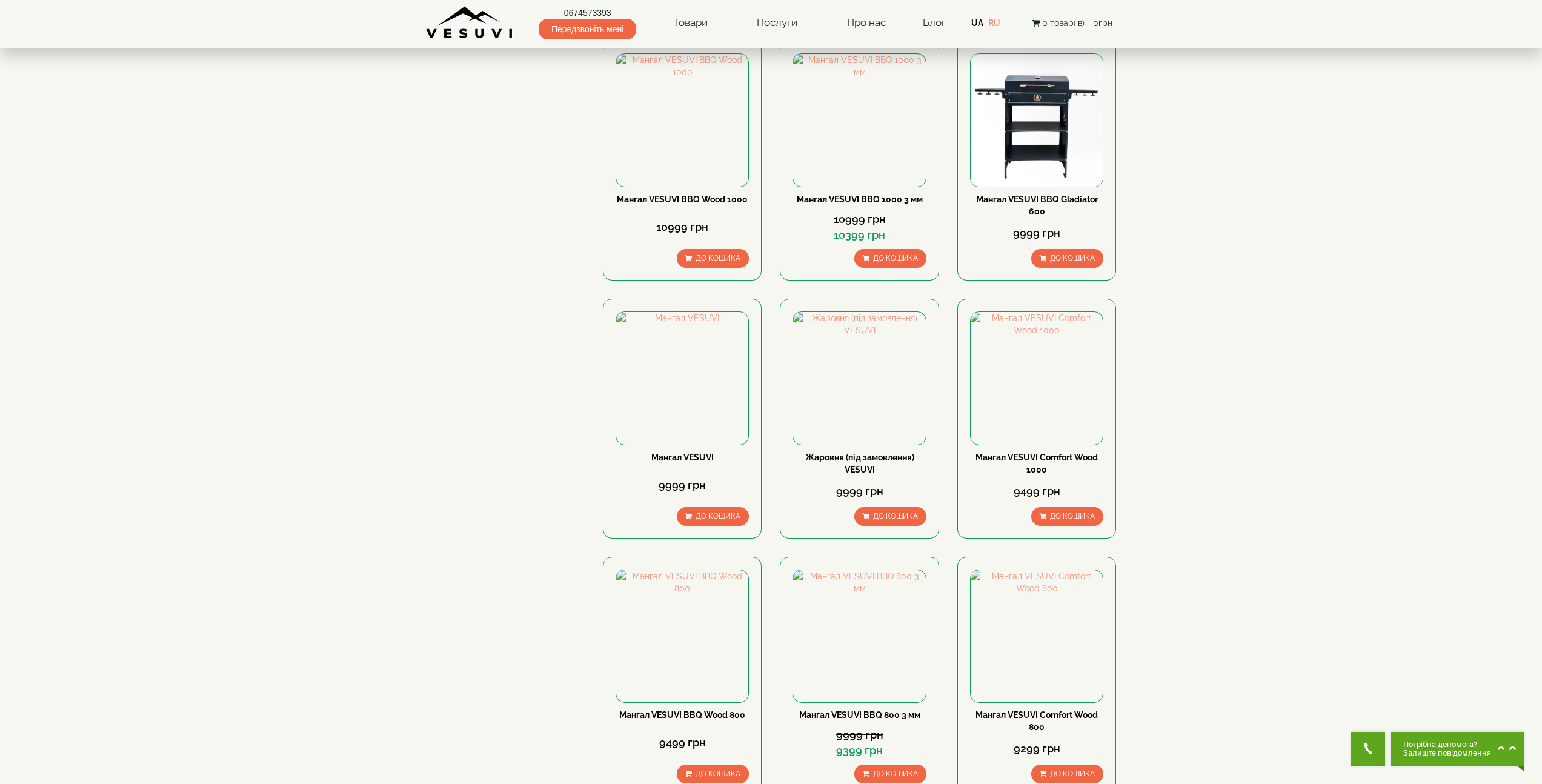
scroll to position [1181, 0]
click at [696, 709] on link "Мангал VESUVI BBQ Wood 800" at bounding box center [681, 714] width 126 height 10
